Goal: Navigation & Orientation: Find specific page/section

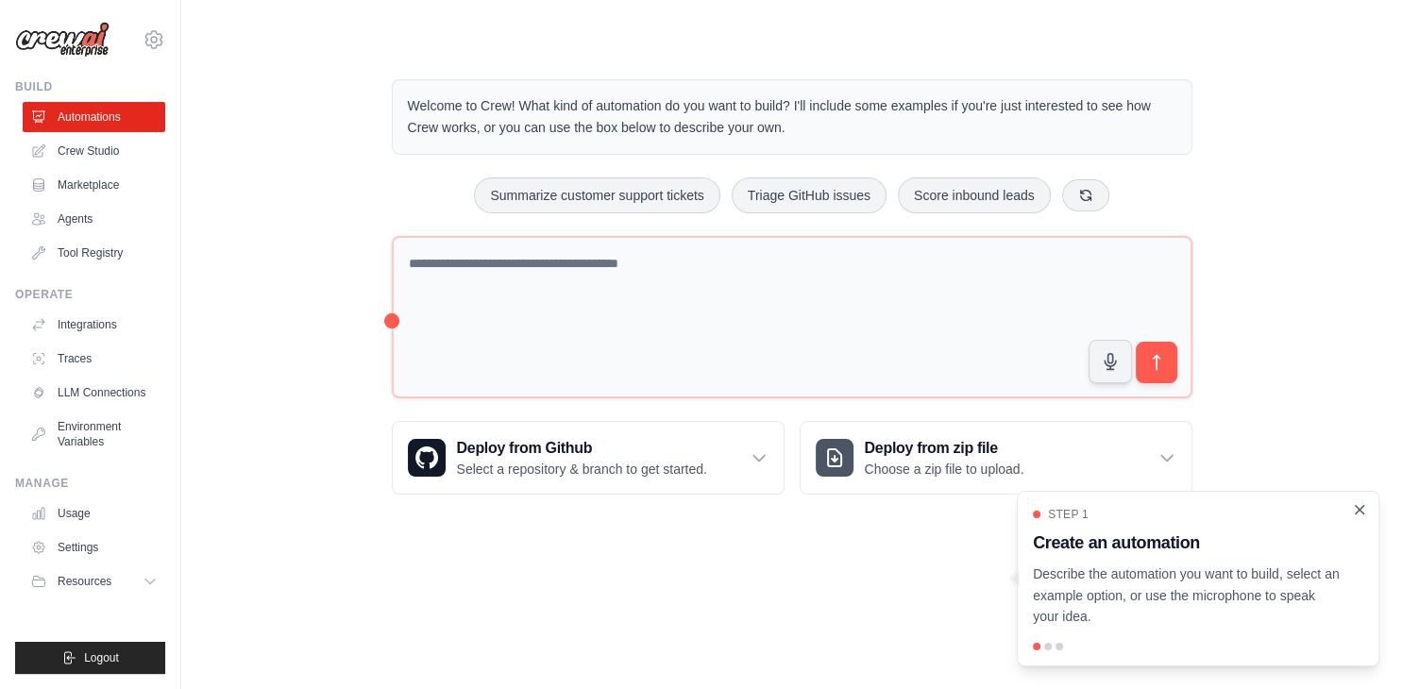
click at [1359, 510] on icon "Close walkthrough" at bounding box center [1359, 509] width 8 height 8
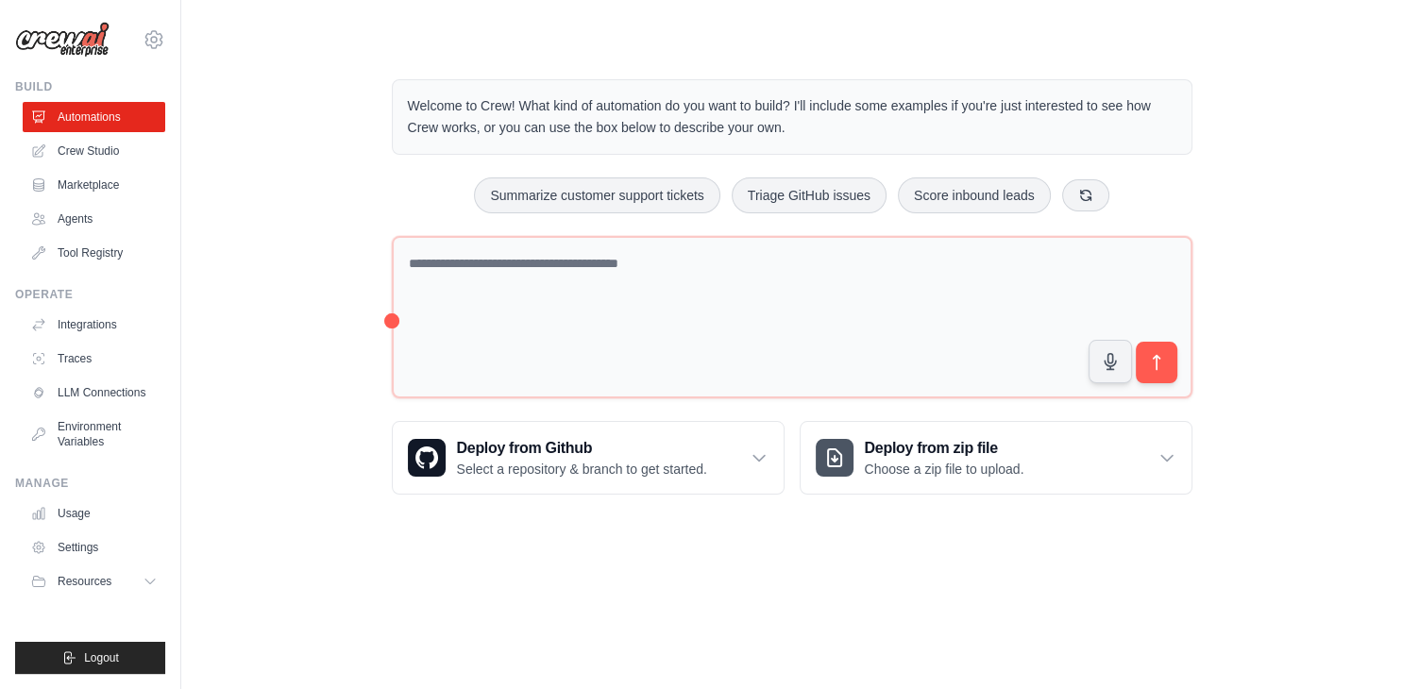
click at [263, 193] on div "Welcome to Crew! What kind of automation do you want to build? I'll include som…" at bounding box center [791, 287] width 1160 height 476
click at [322, 374] on div "Welcome to Crew! What kind of automation do you want to build? I'll include som…" at bounding box center [791, 287] width 1160 height 476
click at [818, 593] on body "[EMAIL_ADDRESS][DOMAIN_NAME] Settings Build Automations Crew Studio" at bounding box center [701, 344] width 1402 height 689
click at [274, 259] on div "Welcome to Crew! What kind of automation do you want to build? I'll include som…" at bounding box center [791, 287] width 1160 height 476
click at [362, 203] on div "Welcome to Crew! What kind of automation do you want to build? I'll include som…" at bounding box center [791, 287] width 1160 height 476
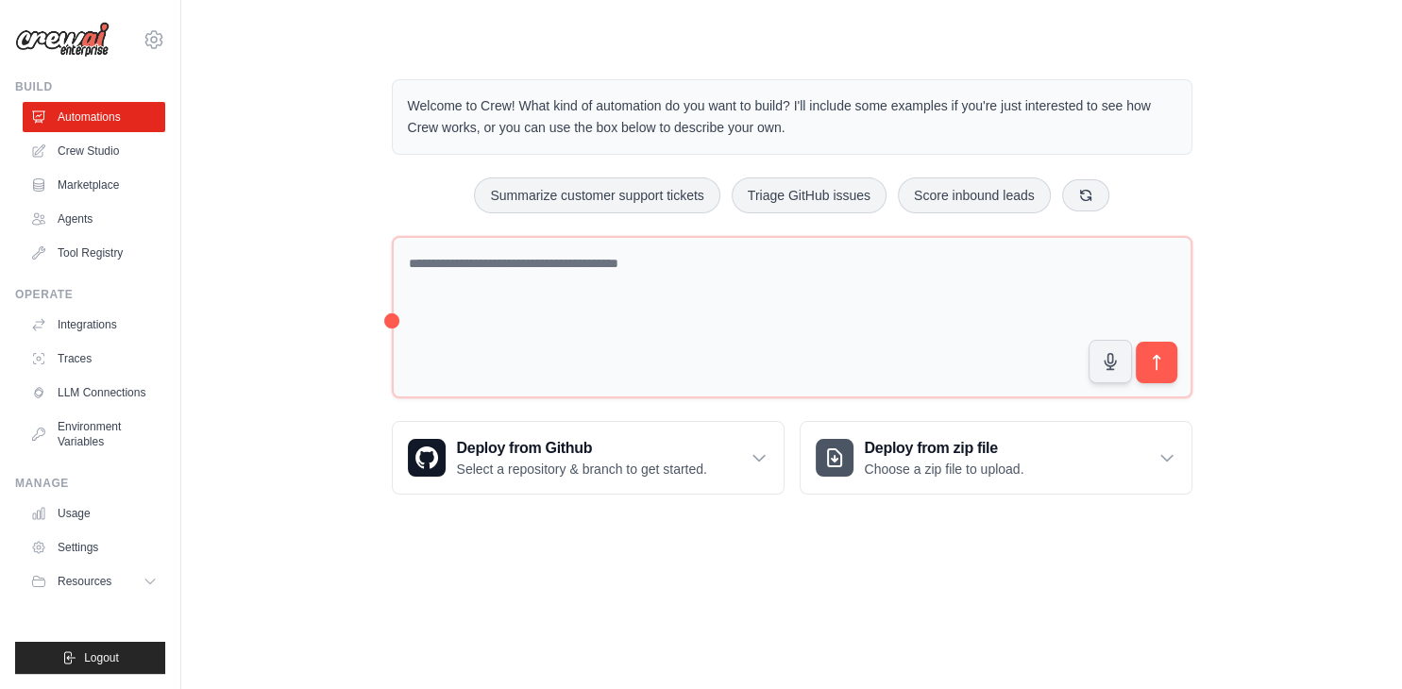
drag, startPoint x: 383, startPoint y: 203, endPoint x: 421, endPoint y: 176, distance: 46.6
click at [387, 201] on div "Welcome to Crew! What kind of automation do you want to build? I'll include som…" at bounding box center [792, 287] width 846 height 476
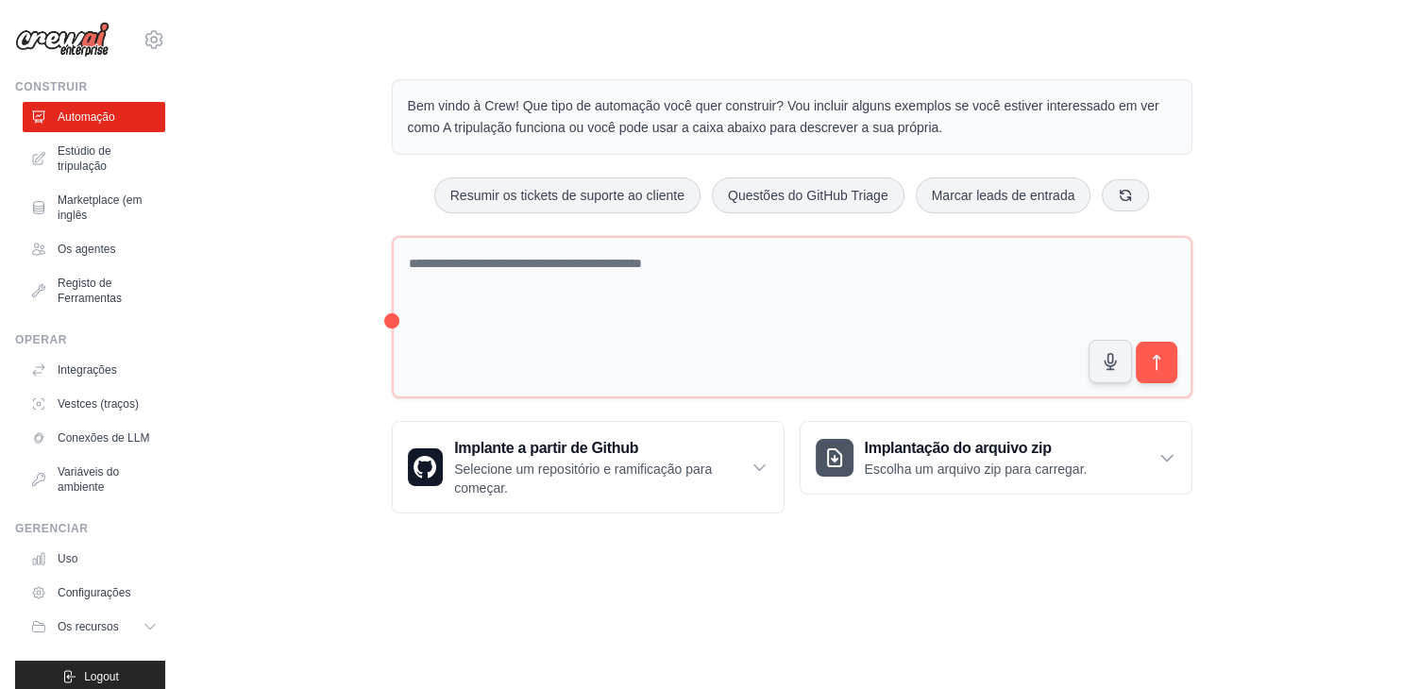
click at [830, 57] on div "Bem vindo à Crew! Que tipo de automação você quer construir? Vou incluir alguns…" at bounding box center [792, 296] width 846 height 495
click at [1123, 198] on icon at bounding box center [1125, 194] width 10 height 10
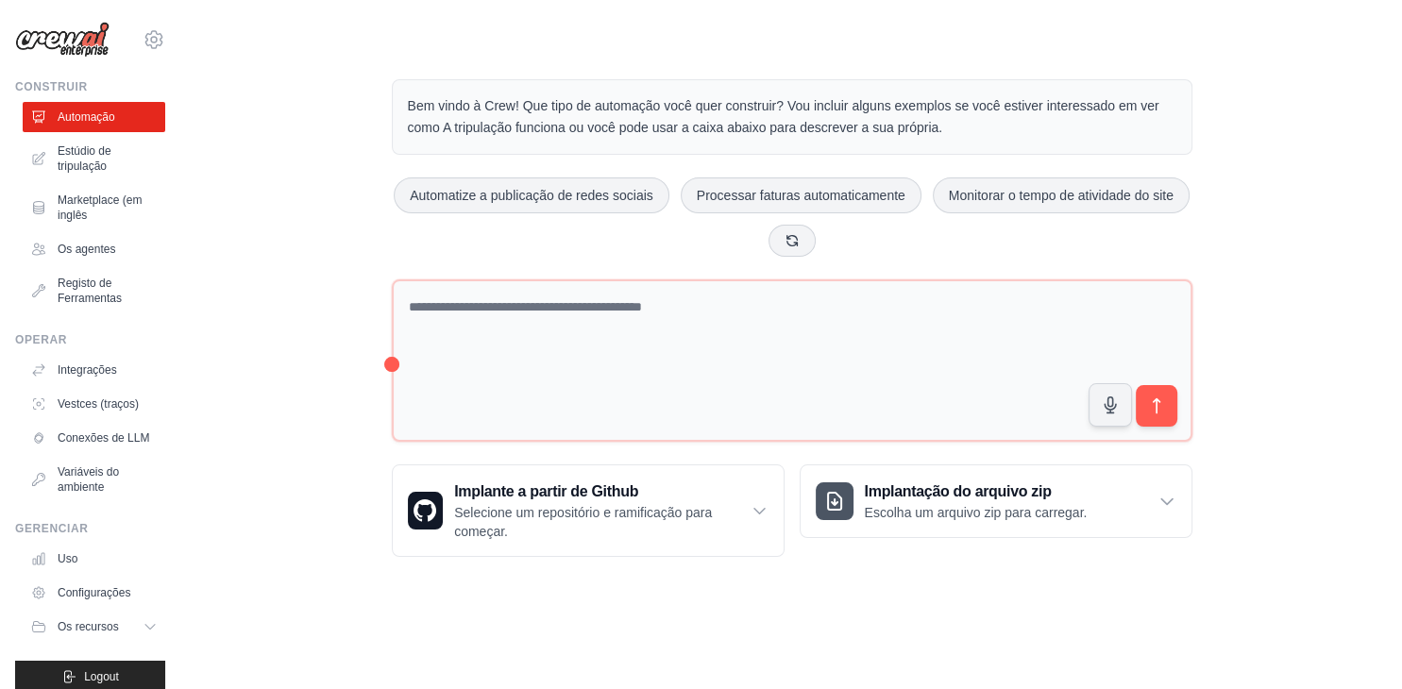
click at [340, 200] on div "Bem vindo à Crew! Que tipo de automação você quer construir? Vou incluir alguns…" at bounding box center [791, 318] width 1160 height 538
click at [790, 244] on icon at bounding box center [791, 239] width 15 height 15
click at [311, 198] on div "Bem vindo à Crew! Que tipo de automação você quer construir? Vou incluir alguns…" at bounding box center [791, 318] width 1160 height 538
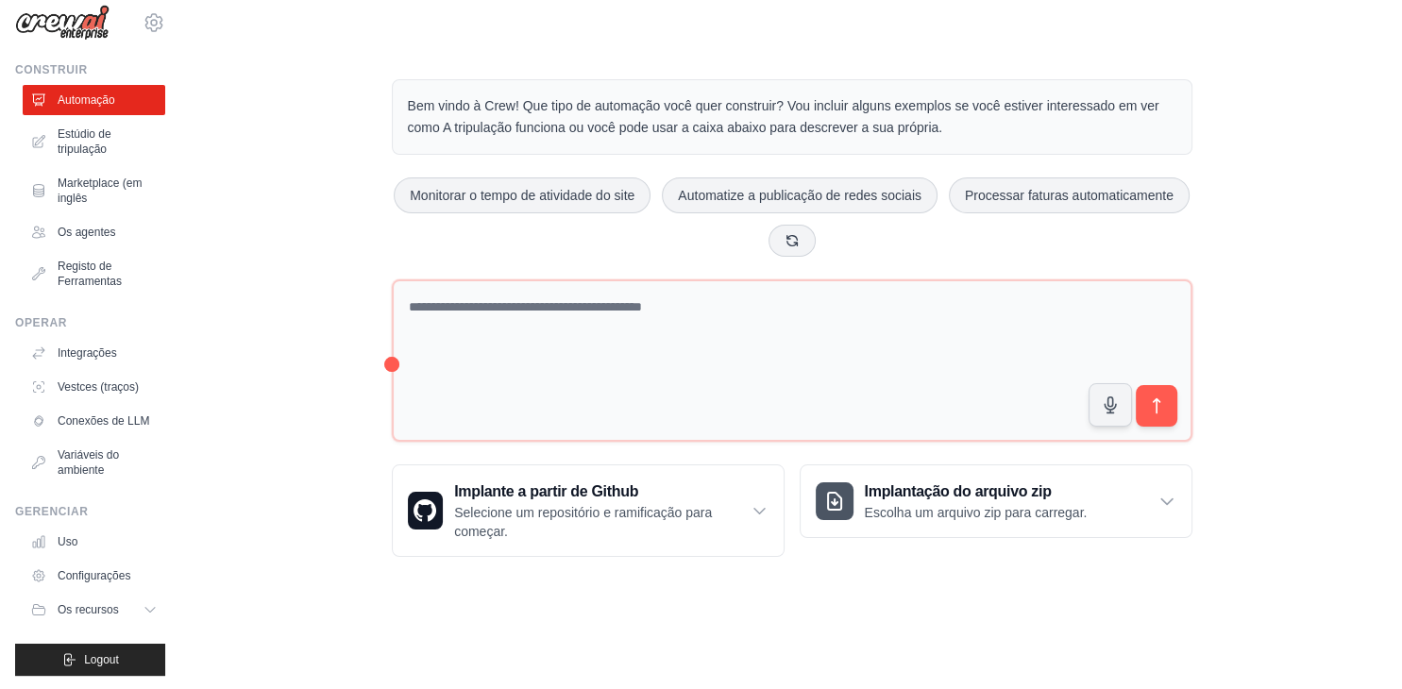
scroll to position [18, 0]
click at [159, 610] on icon at bounding box center [151, 608] width 15 height 15
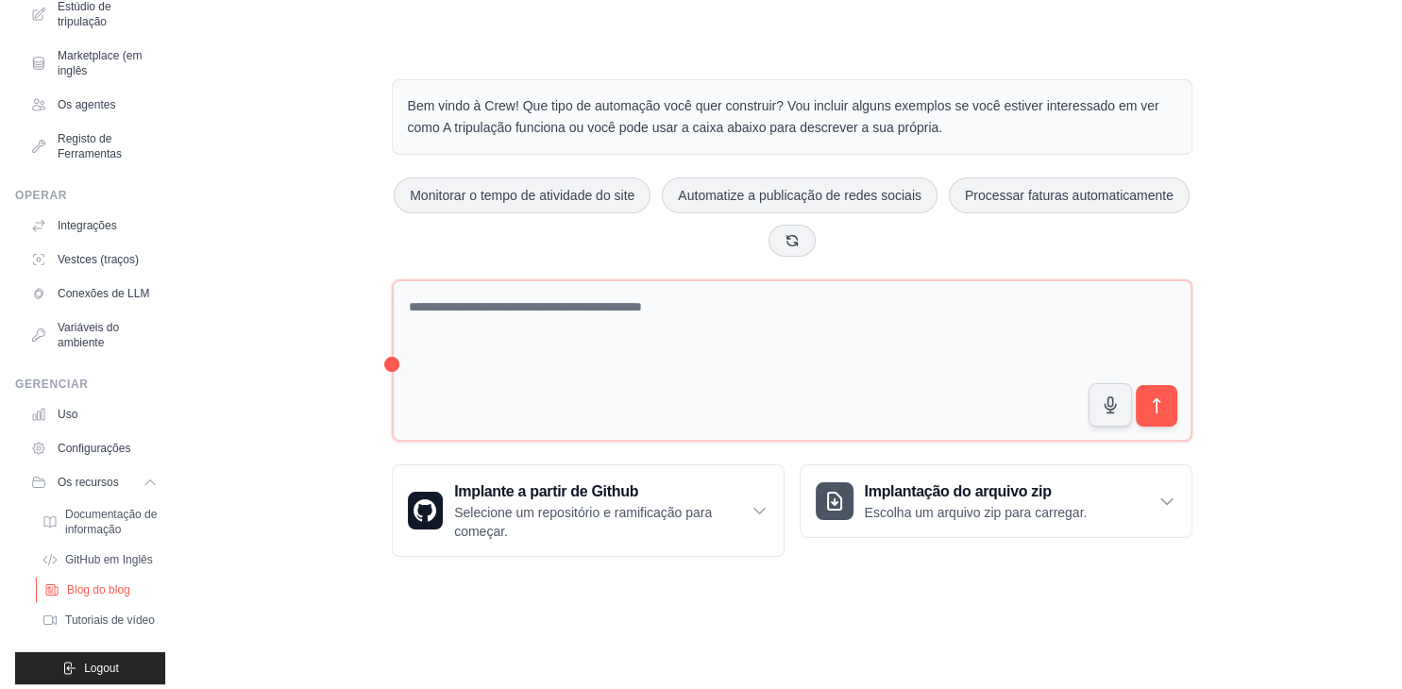
scroll to position [154, 0]
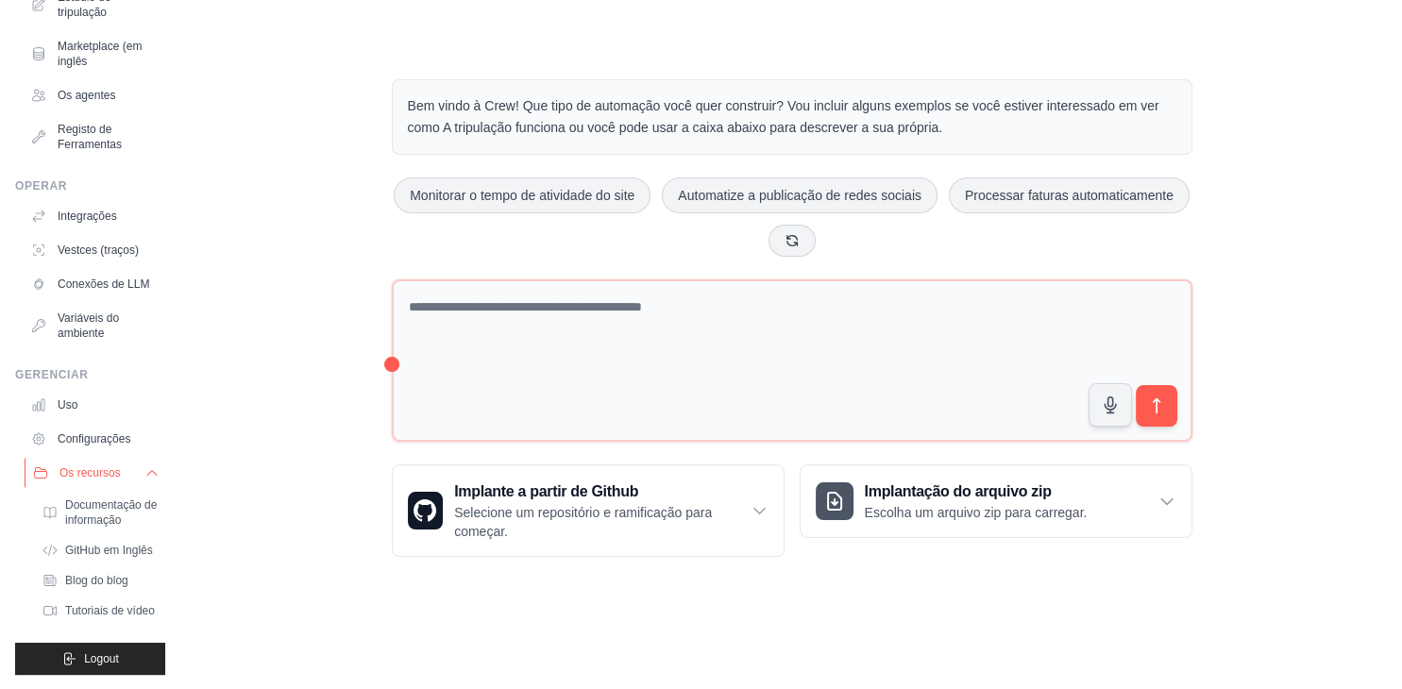
click at [154, 470] on icon at bounding box center [151, 472] width 15 height 15
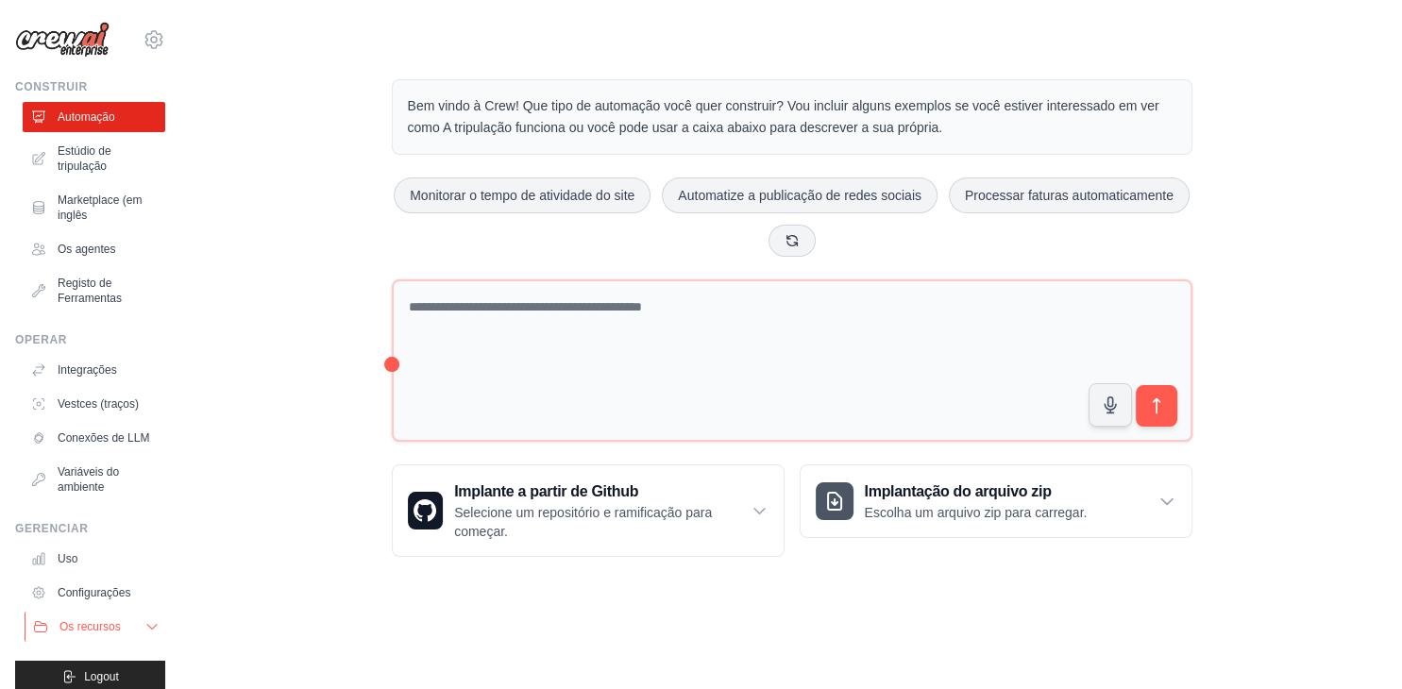
scroll to position [0, 0]
